Goal: Information Seeking & Learning: Learn about a topic

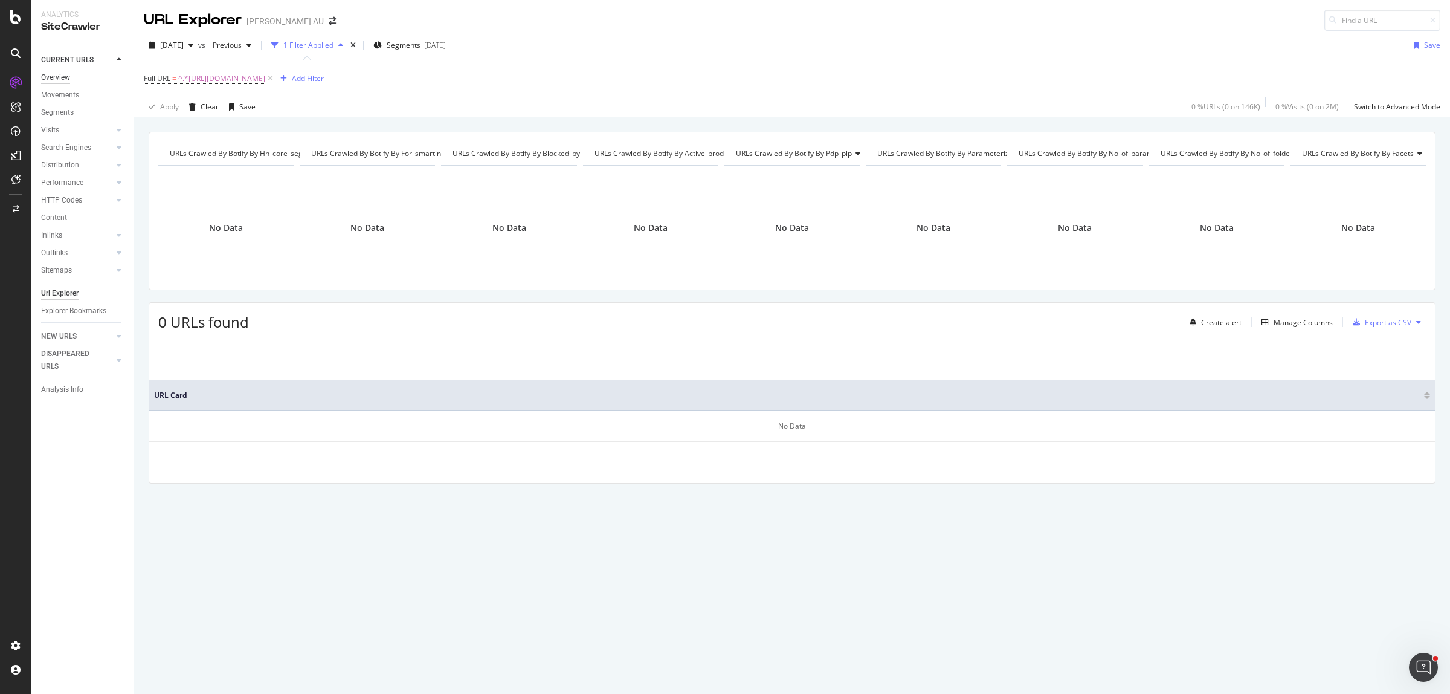
click at [56, 72] on div "Overview" at bounding box center [55, 77] width 29 height 13
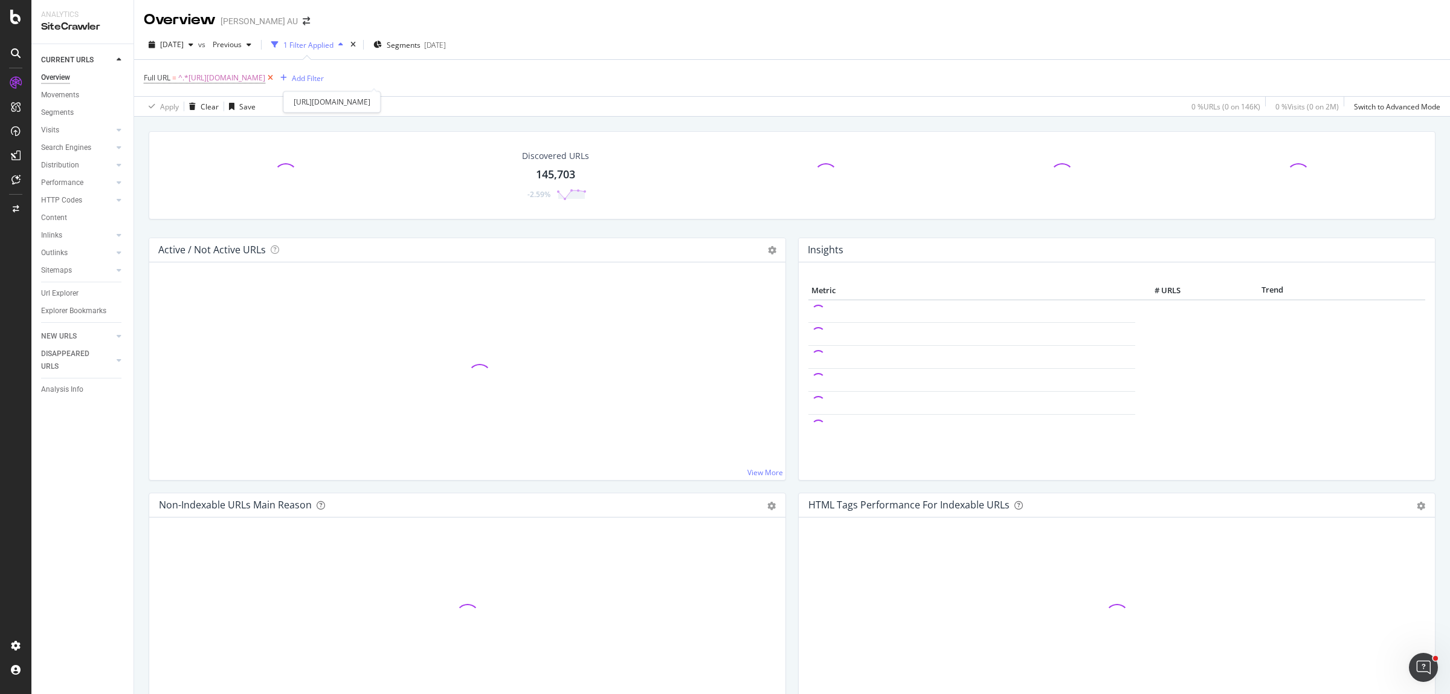
click at [275, 80] on icon at bounding box center [270, 78] width 10 height 12
click at [71, 203] on div "HTTP Codes" at bounding box center [61, 200] width 41 height 13
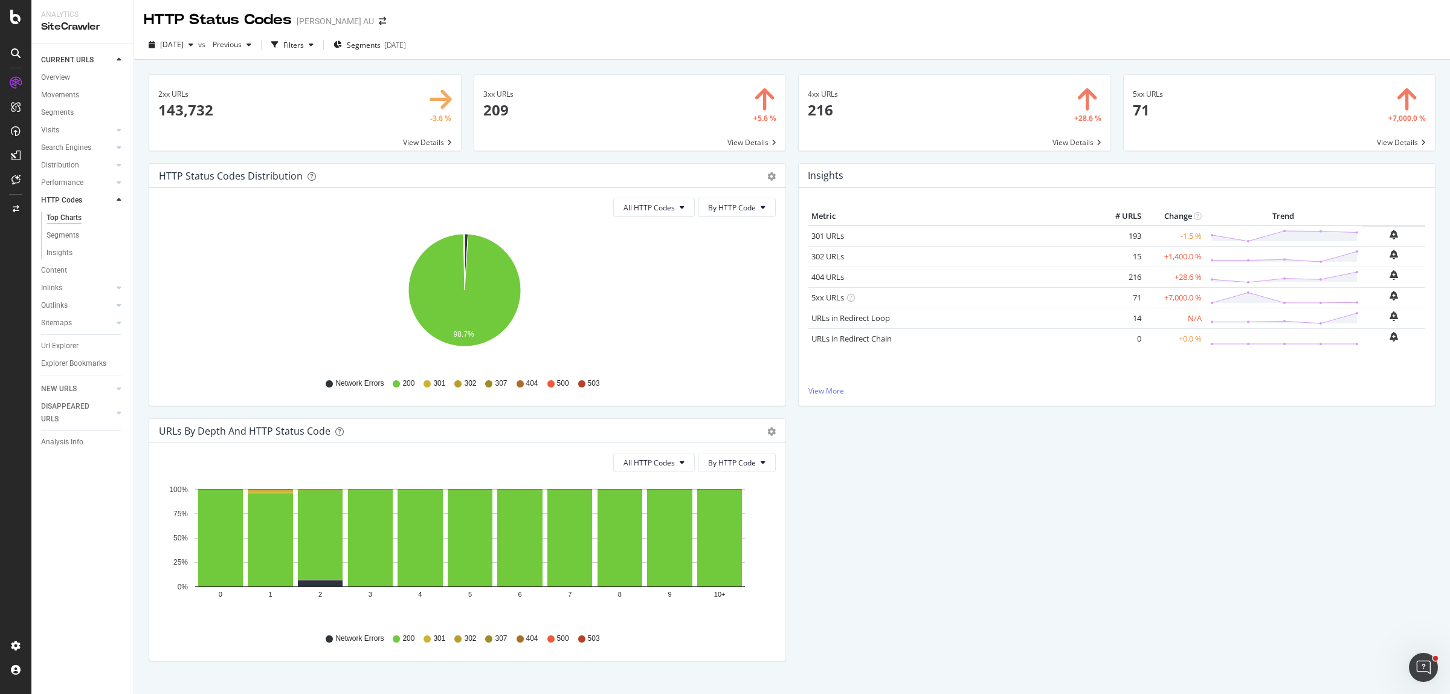
click at [829, 112] on span at bounding box center [955, 113] width 312 height 76
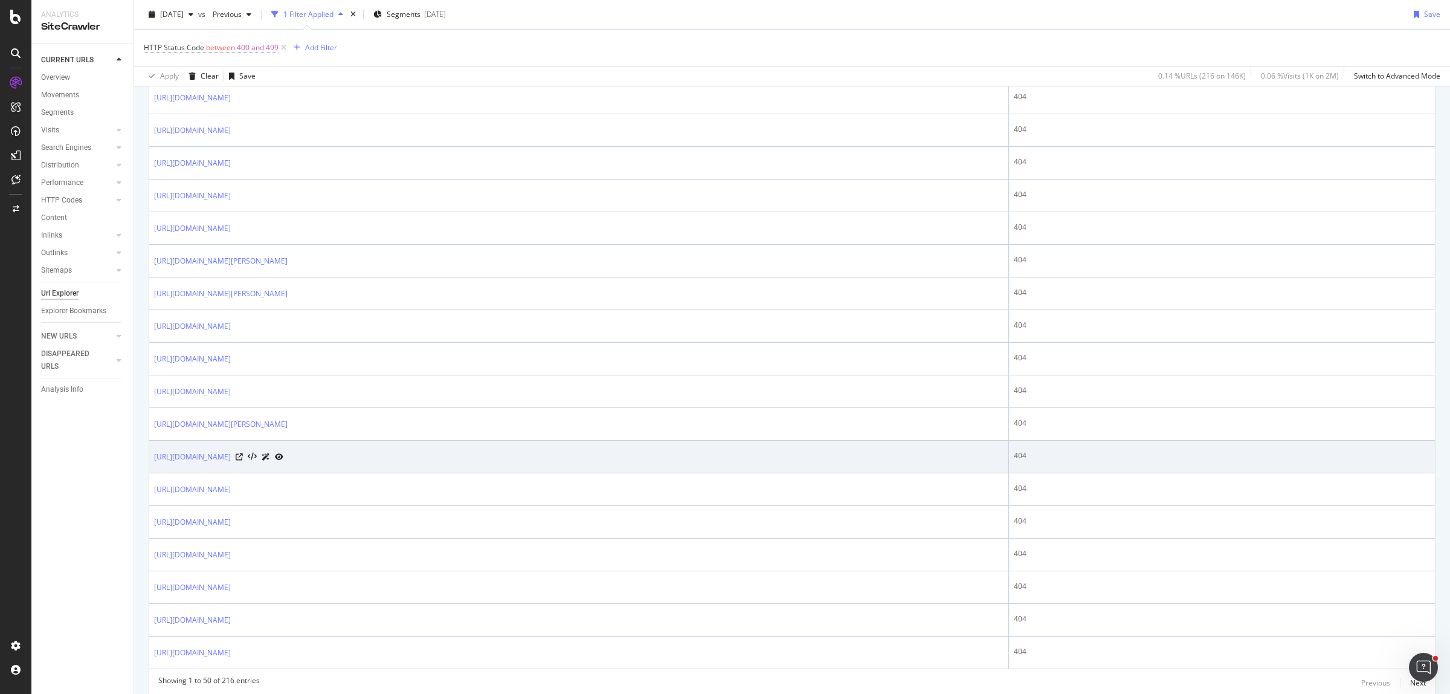
scroll to position [1412, 0]
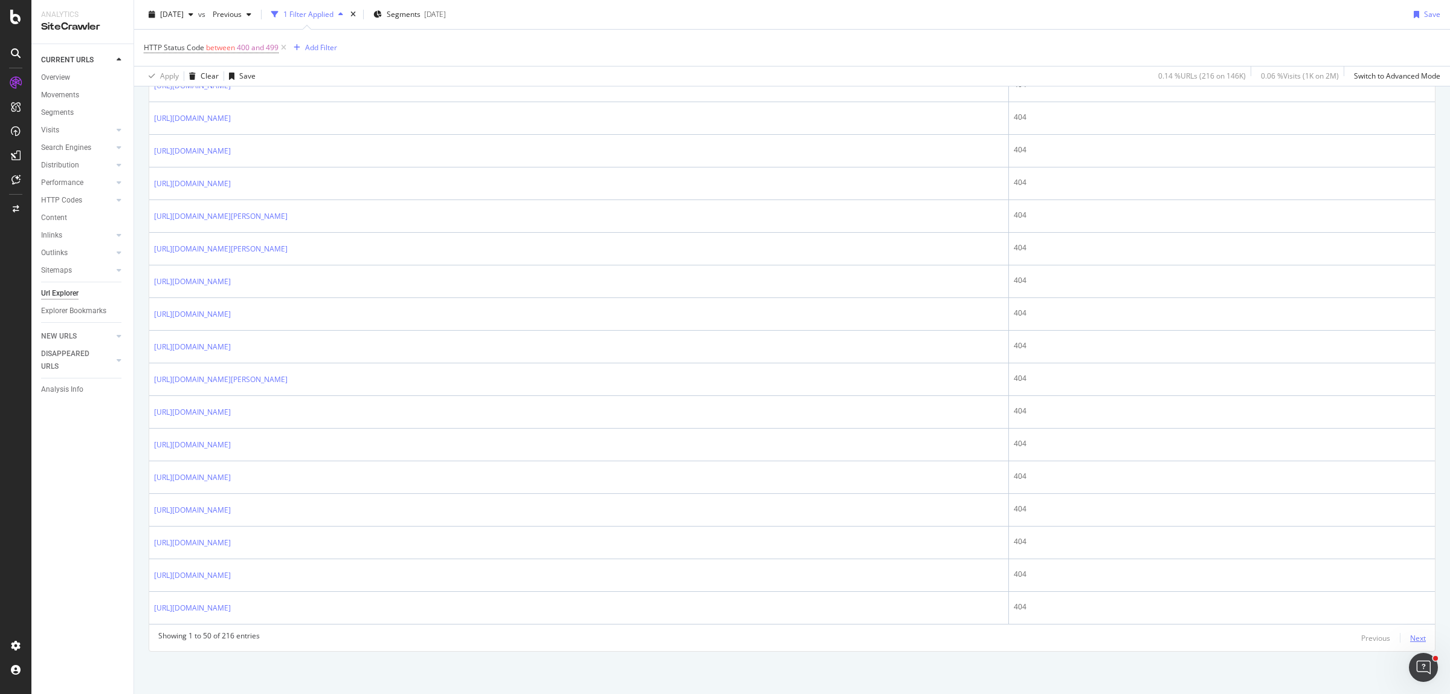
click at [1410, 636] on div "Next" at bounding box center [1418, 638] width 16 height 10
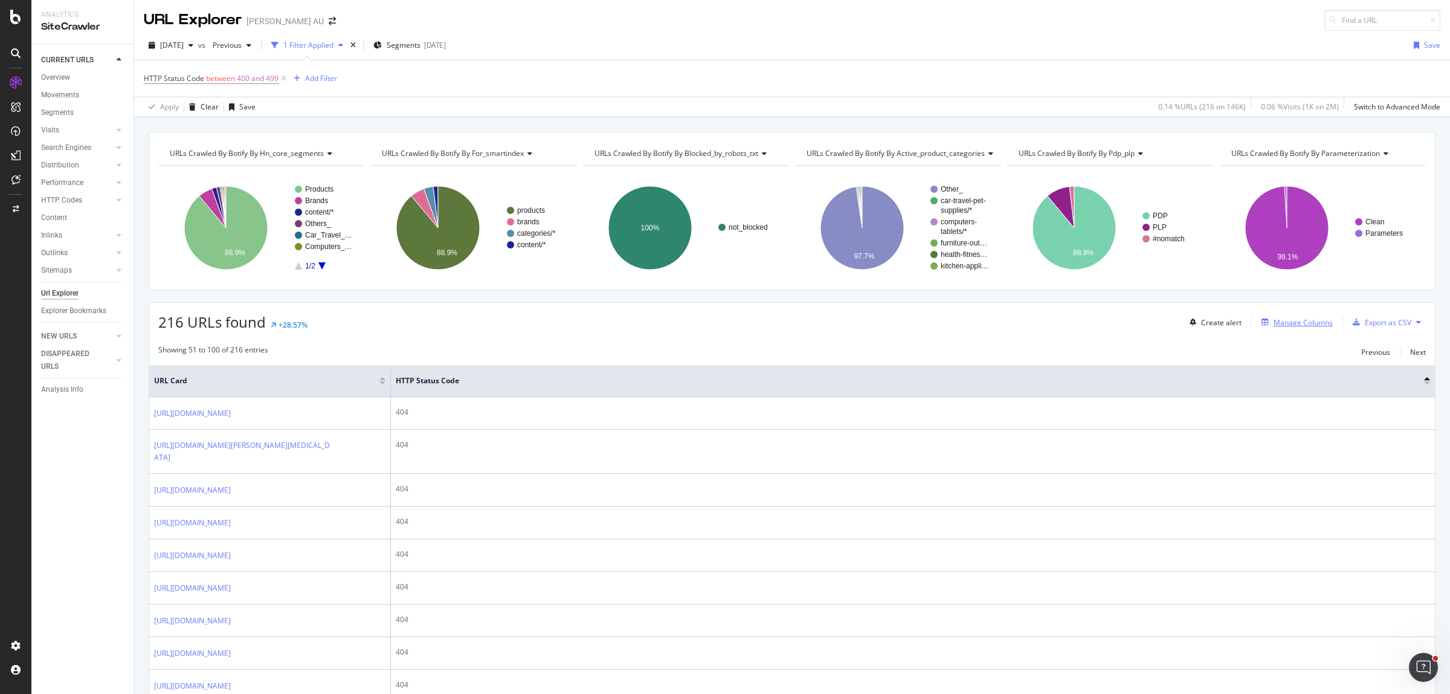
click at [1285, 321] on div "Manage Columns" at bounding box center [1303, 322] width 59 height 10
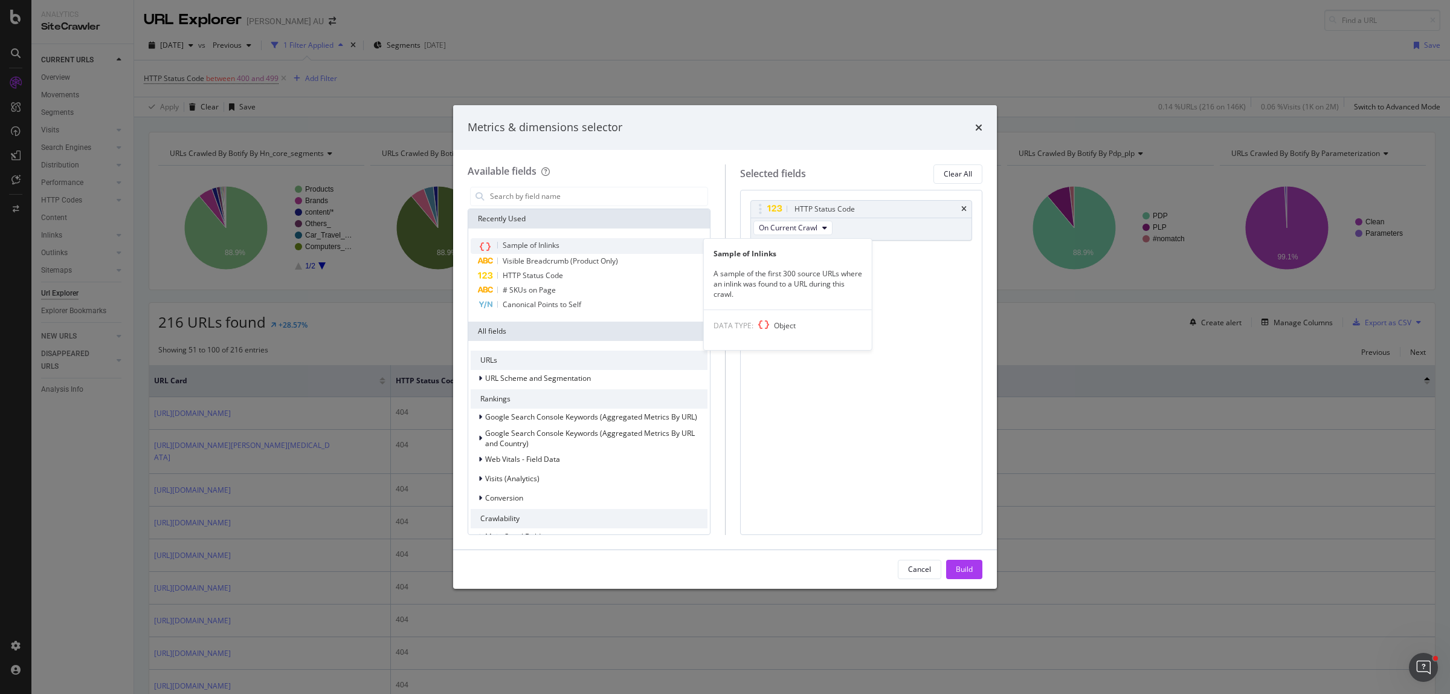
click at [551, 246] on span "Sample of Inlinks" at bounding box center [531, 245] width 57 height 10
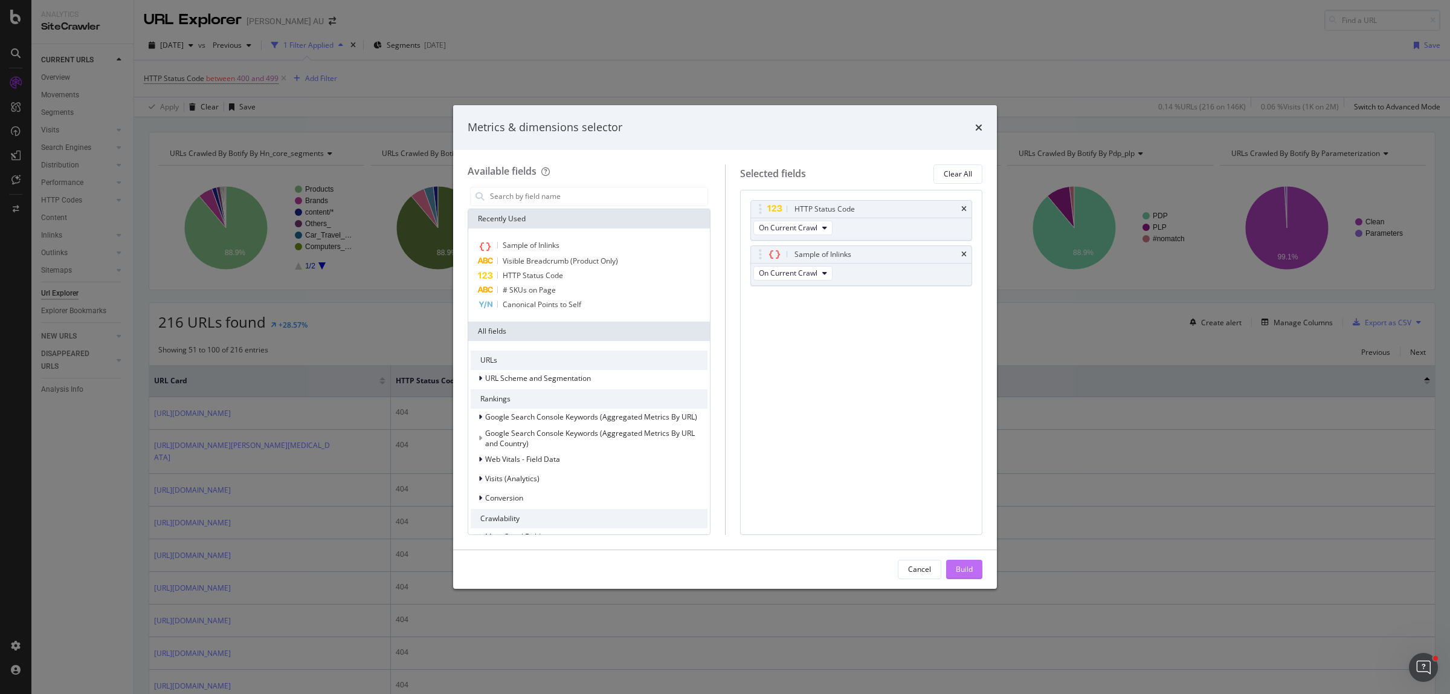
click at [973, 568] on div "Build" at bounding box center [964, 569] width 17 height 10
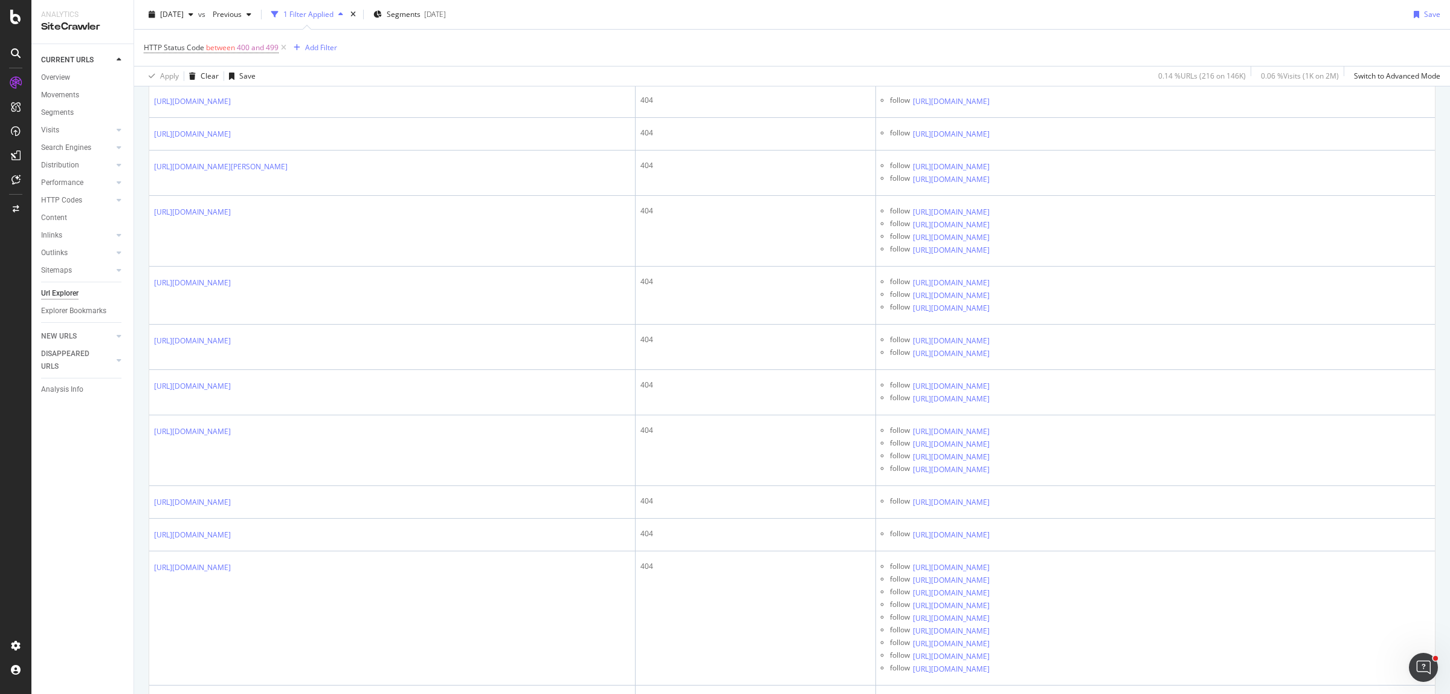
scroll to position [5135, 0]
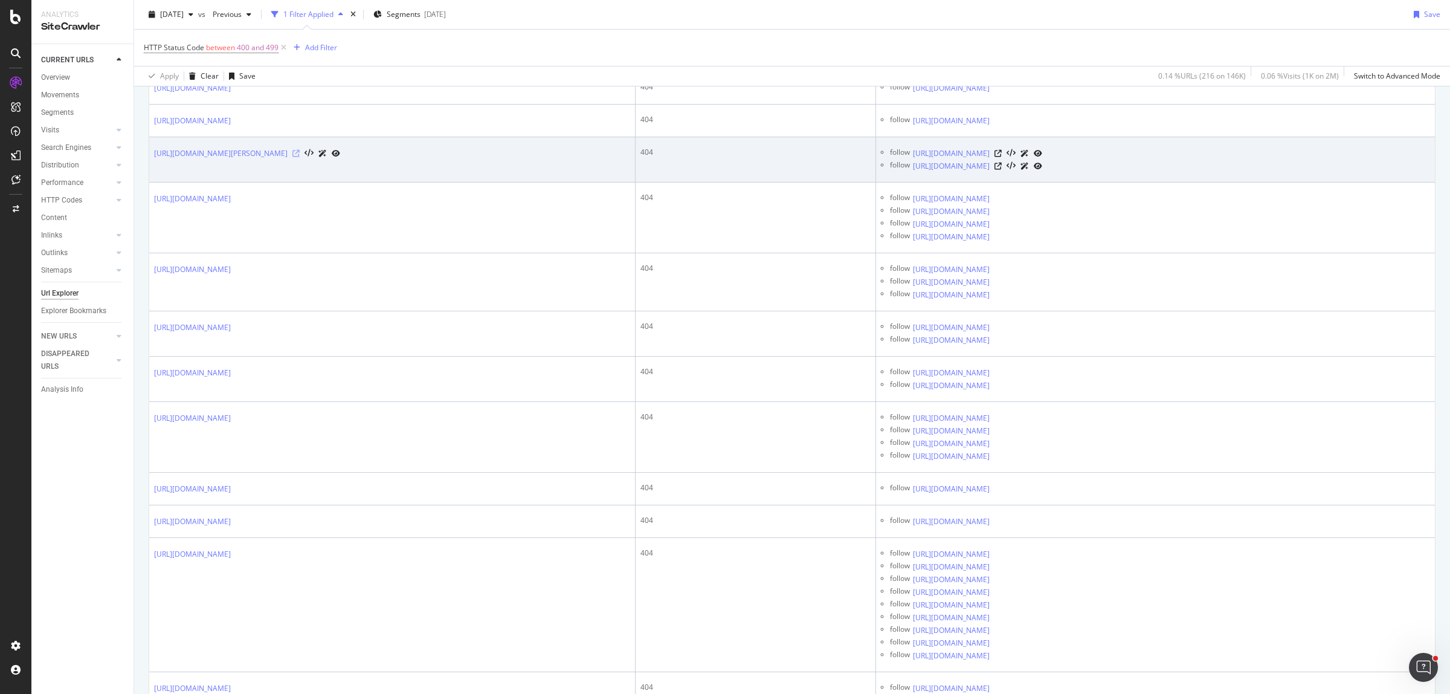
click at [300, 157] on icon at bounding box center [295, 153] width 7 height 7
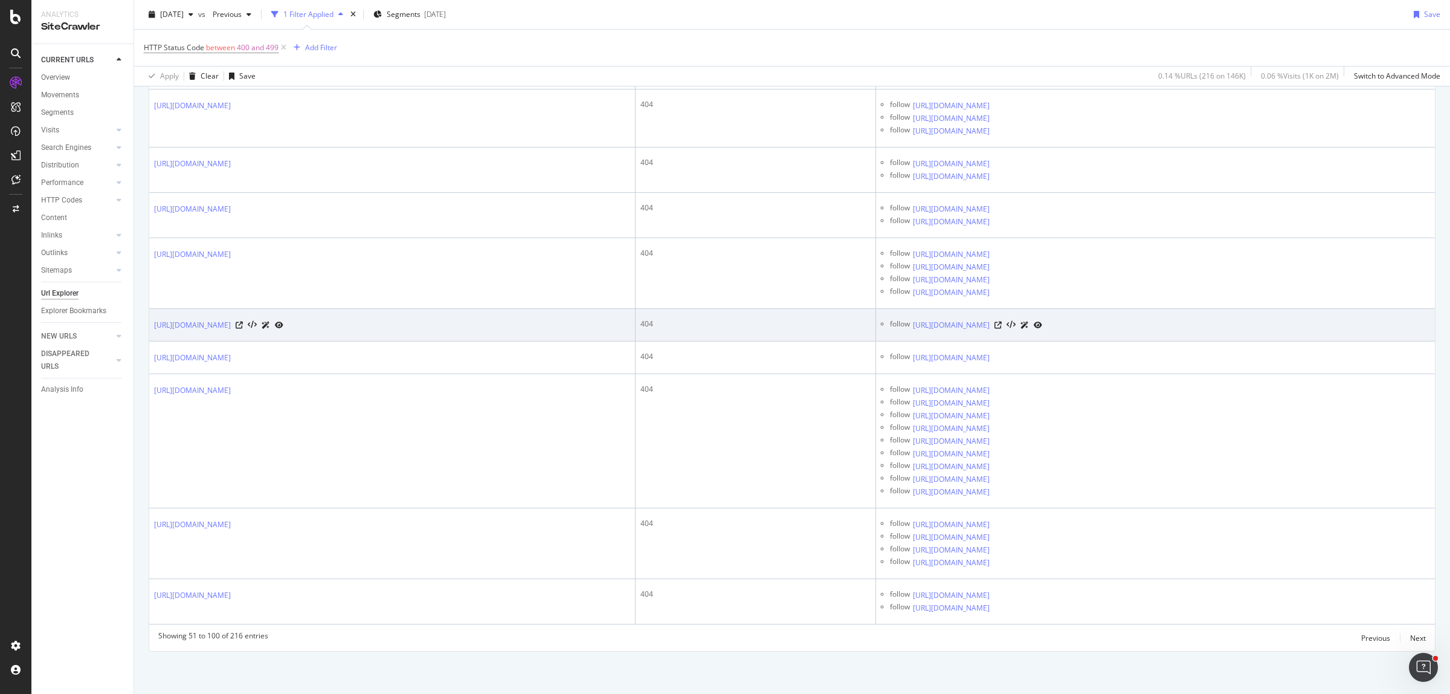
scroll to position [5399, 0]
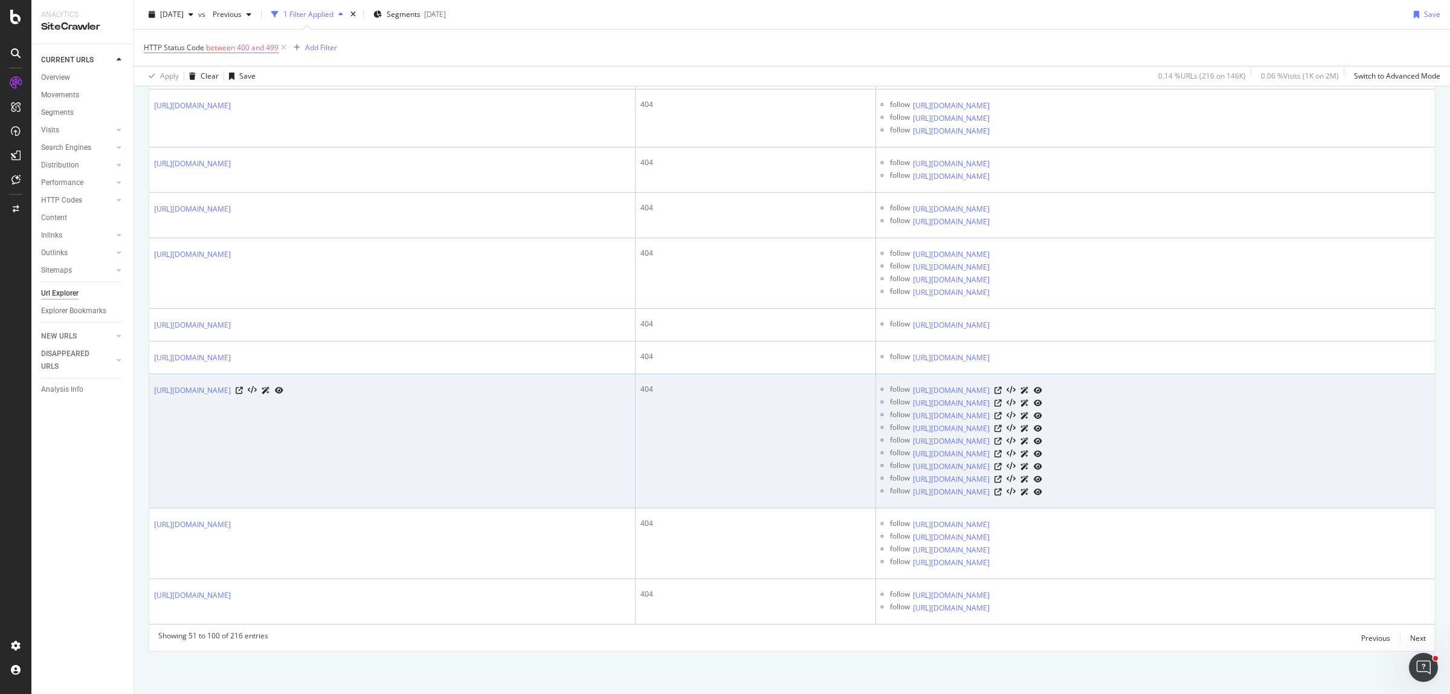
click at [283, 388] on div at bounding box center [260, 390] width 48 height 13
click at [243, 388] on icon at bounding box center [239, 390] width 7 height 7
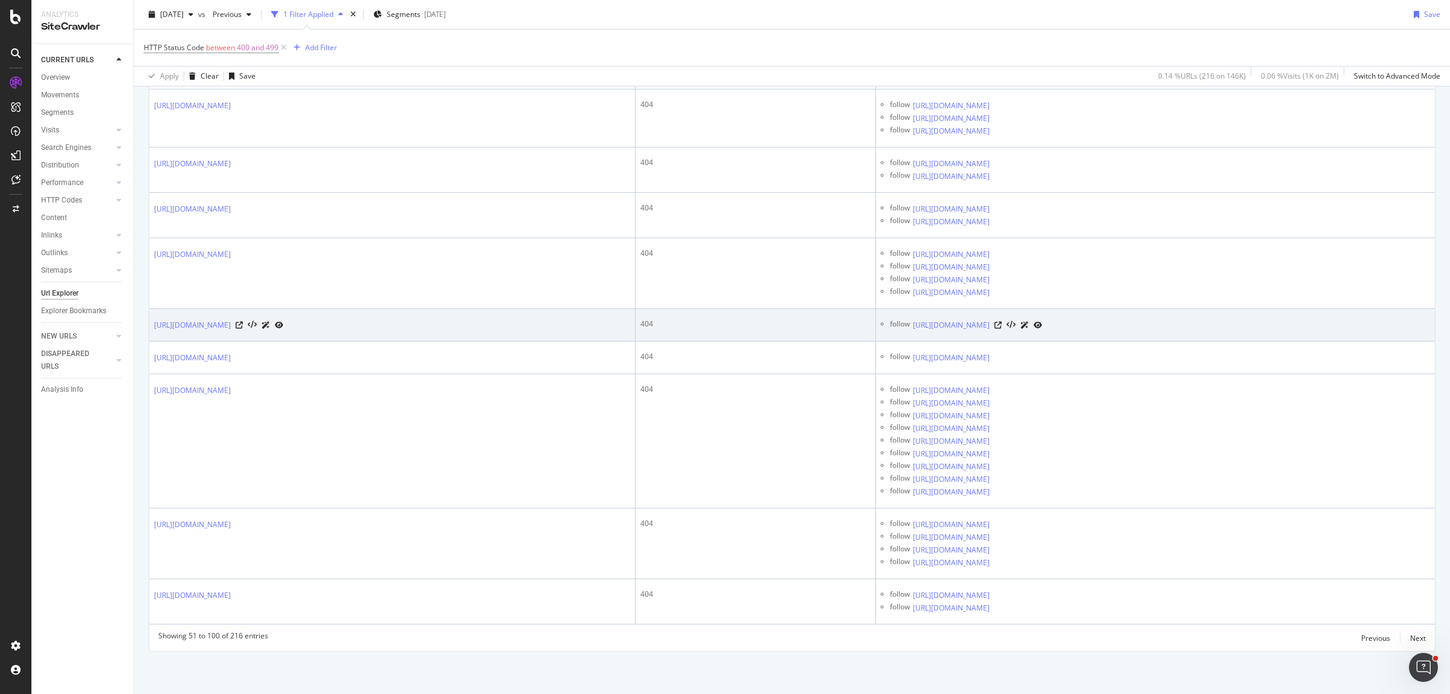
drag, startPoint x: 813, startPoint y: 302, endPoint x: 814, endPoint y: 324, distance: 22.4
click at [817, 336] on td "404" at bounding box center [756, 325] width 240 height 33
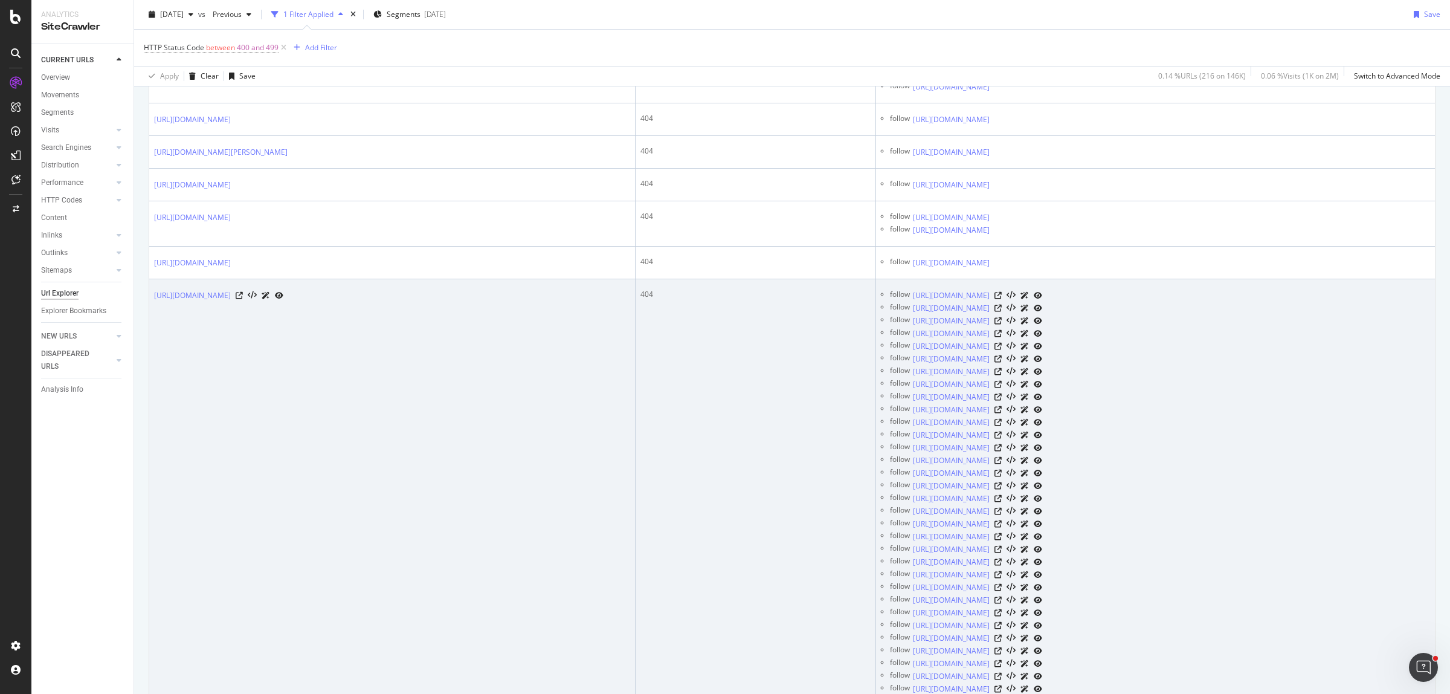
scroll to position [4417, 0]
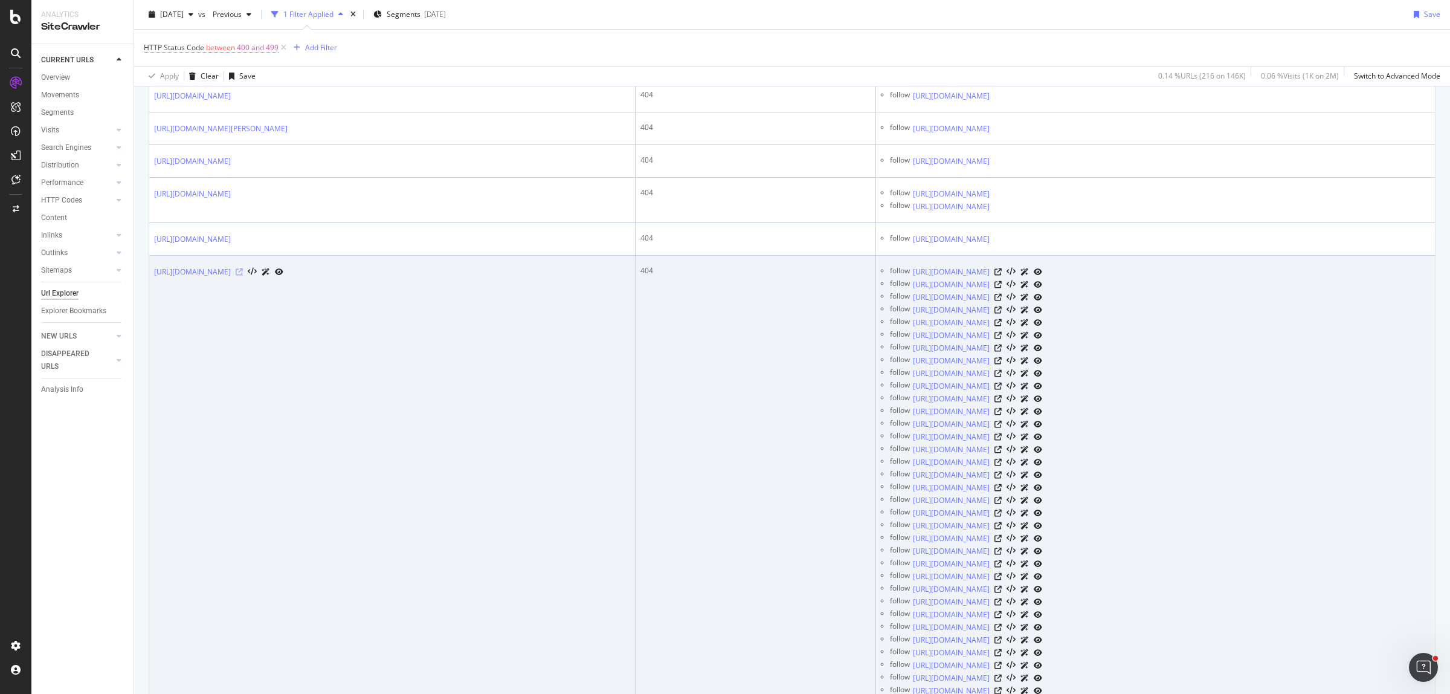
click at [243, 275] on icon at bounding box center [239, 271] width 7 height 7
click at [1002, 275] on icon at bounding box center [997, 271] width 7 height 7
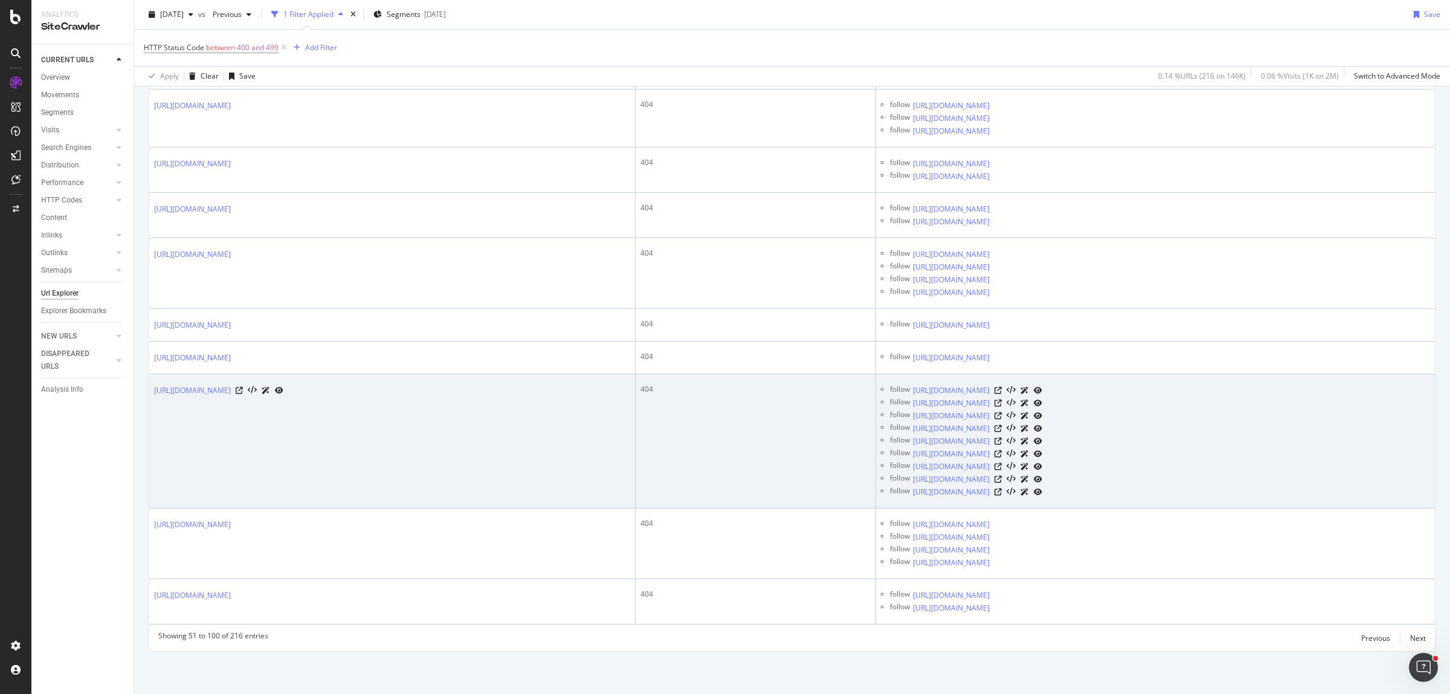
scroll to position [5399, 0]
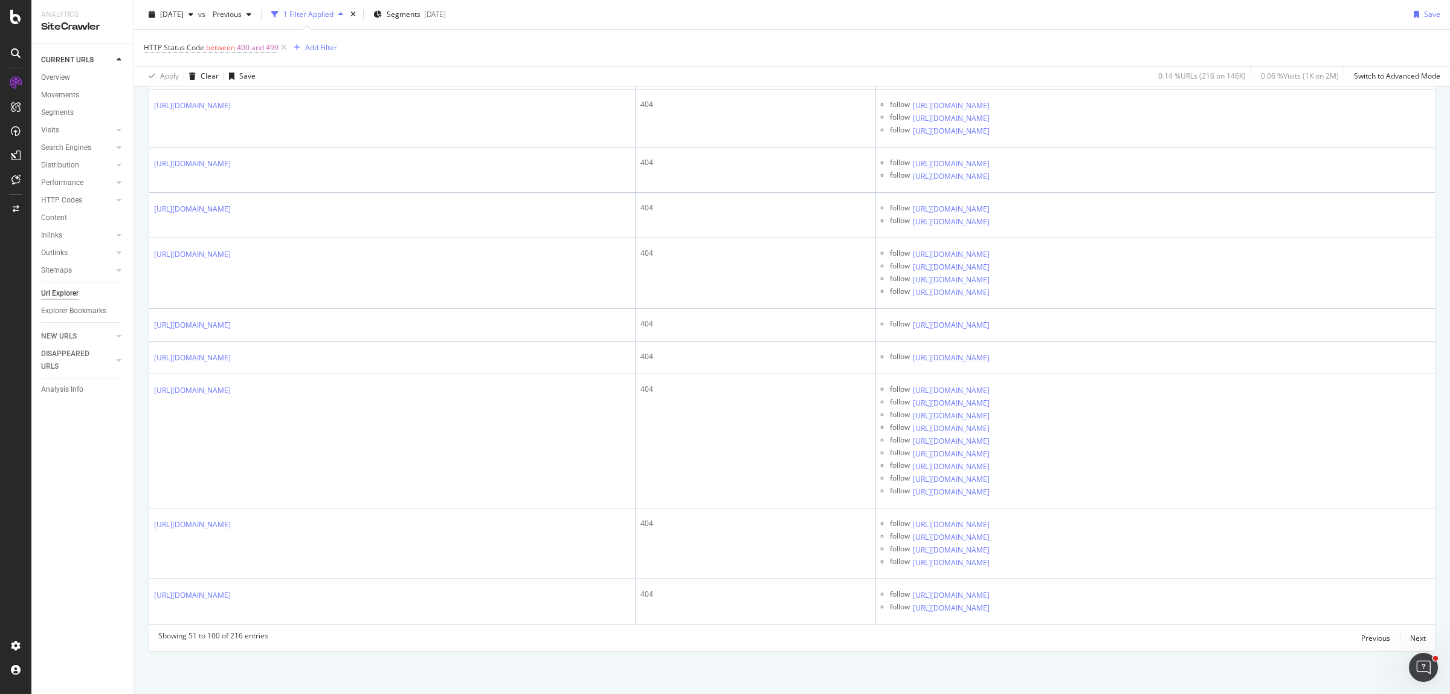
click at [1418, 638] on div "Showing 51 to 100 of 216 entries Previous Next" at bounding box center [792, 637] width 1286 height 14
click at [1410, 638] on div "Next" at bounding box center [1418, 638] width 16 height 10
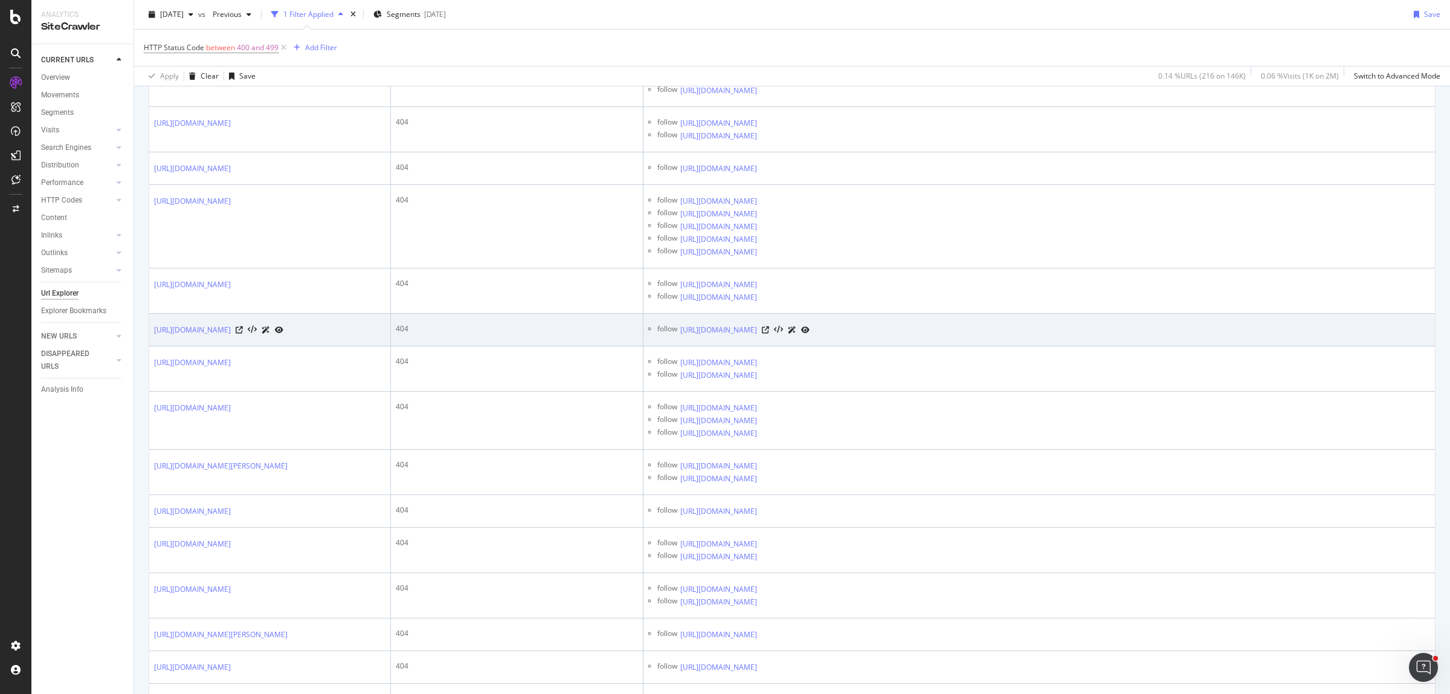
scroll to position [1133, 0]
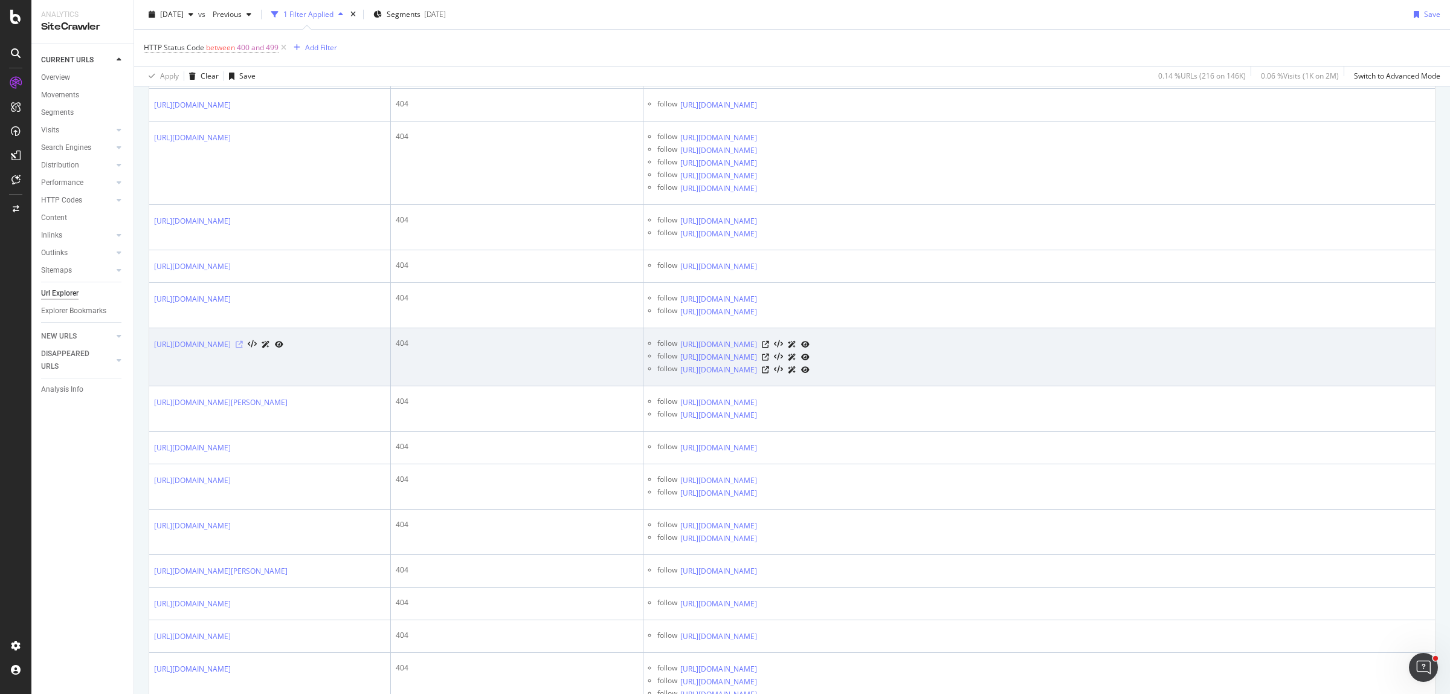
click at [243, 348] on icon at bounding box center [239, 344] width 7 height 7
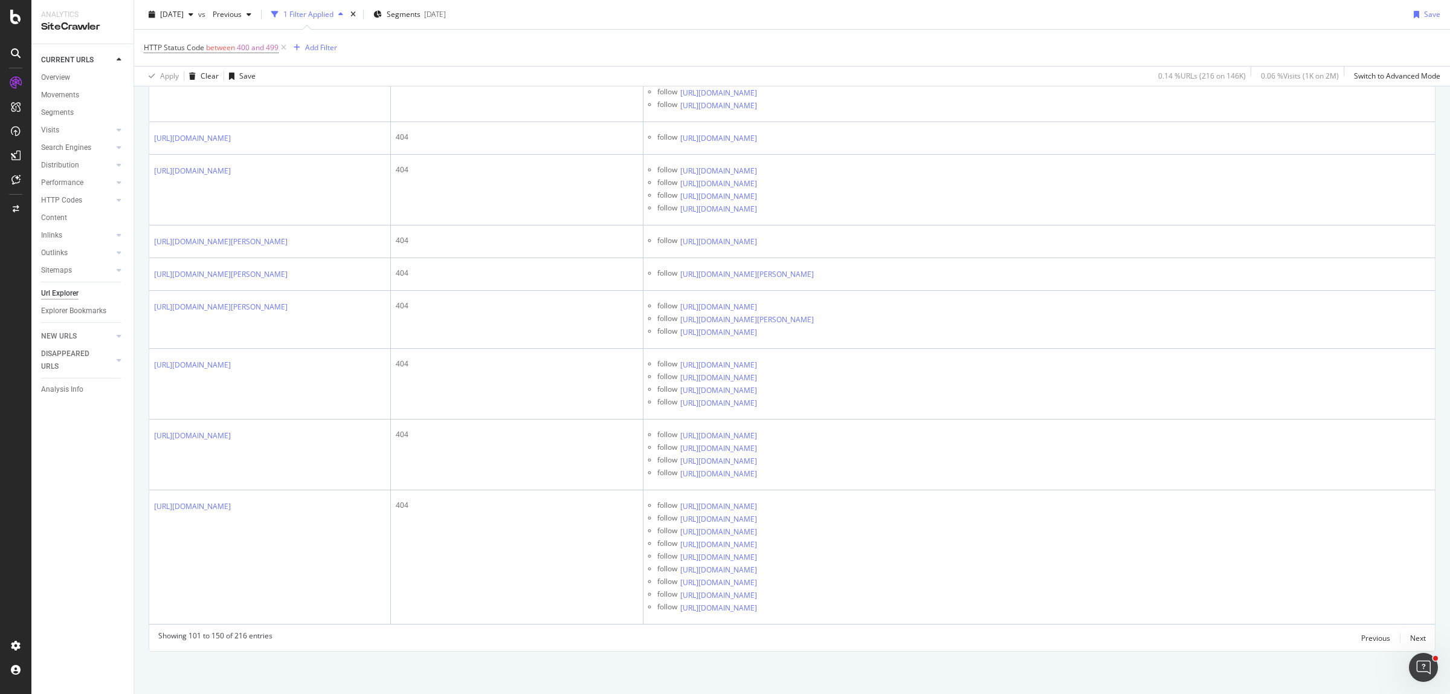
scroll to position [4940, 0]
click at [1410, 635] on div "Next" at bounding box center [1418, 638] width 16 height 10
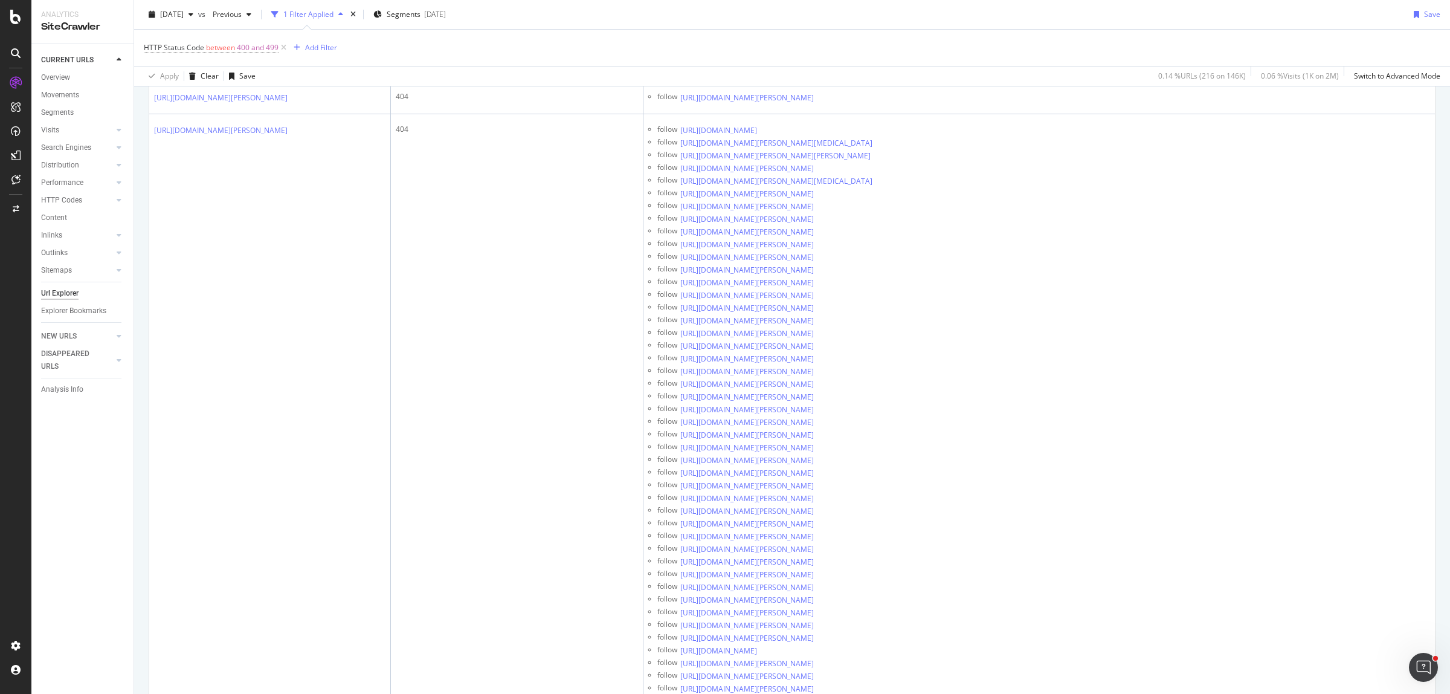
scroll to position [1964, 0]
